Goal: Check status

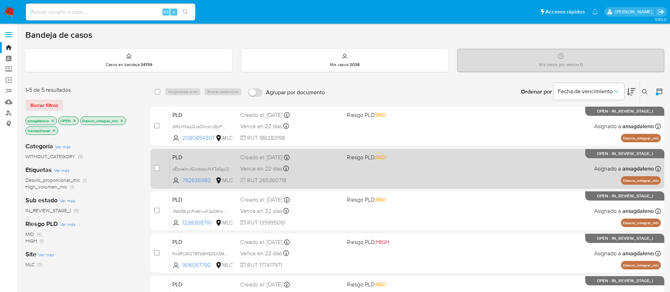
click at [335, 168] on div "Vence en 22 días Vence el [DATE] 16:10:06" at bounding box center [290, 169] width 101 height 10
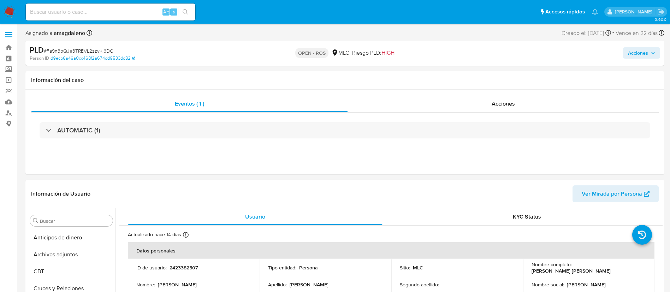
select select "10"
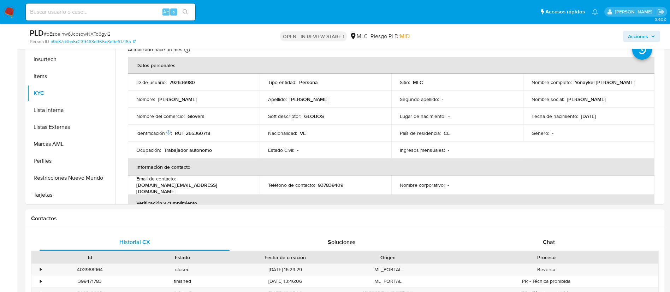
scroll to position [163, 0]
